Goal: Navigation & Orientation: Go to known website

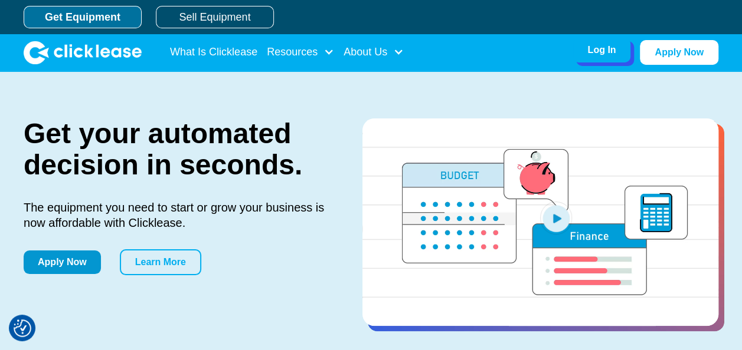
click at [594, 50] on div "Log In" at bounding box center [601, 50] width 28 height 12
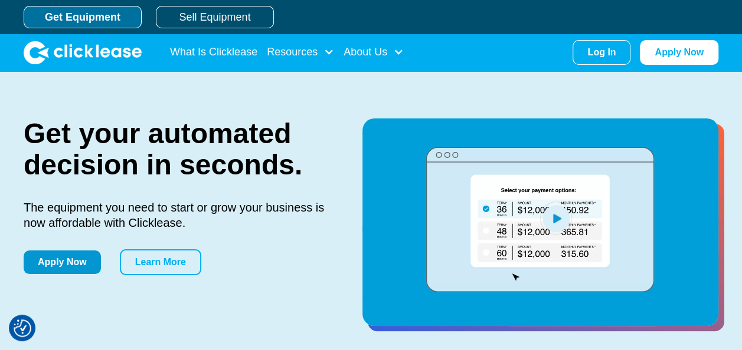
click at [525, 53] on nav "What Is Clicklease Resources Blog Case Studies Videos FAQs About Us About Us Ca…" at bounding box center [444, 52] width 548 height 25
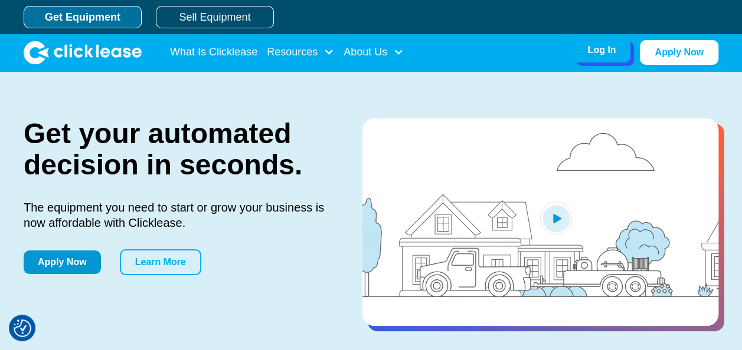
click at [600, 51] on div "Log In" at bounding box center [601, 50] width 28 height 12
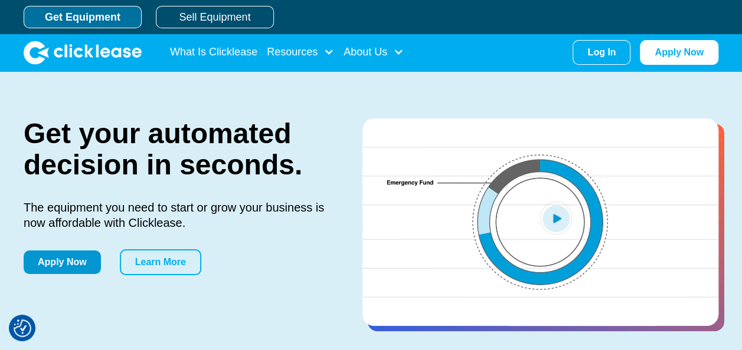
click at [516, 50] on nav "What Is Clicklease Resources Blog Case Studies Videos FAQs About Us About Us Ca…" at bounding box center [444, 52] width 548 height 25
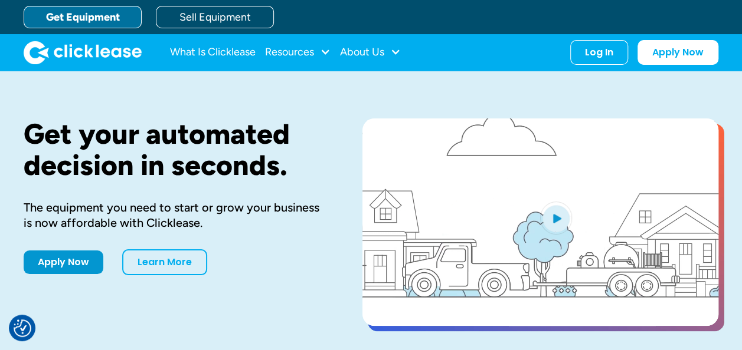
click at [591, 65] on div "What Is Clicklease Resources Blog Case Studies Videos FAQs About Us About Us Ca…" at bounding box center [371, 52] width 694 height 37
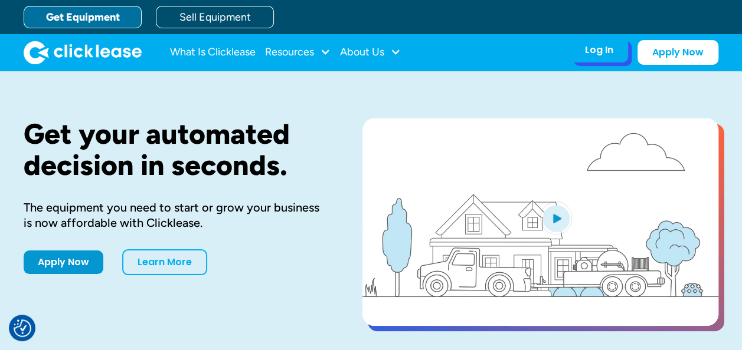
click at [590, 48] on div "Log In" at bounding box center [599, 50] width 28 height 12
